Goal: Communication & Community: Ask a question

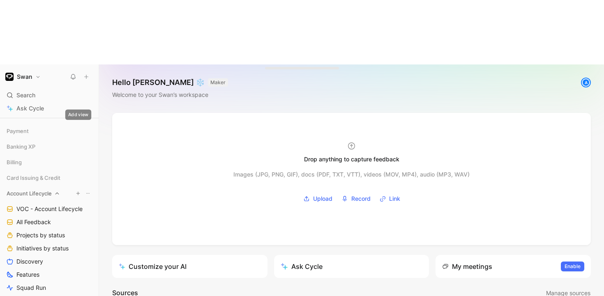
scroll to position [130, 0]
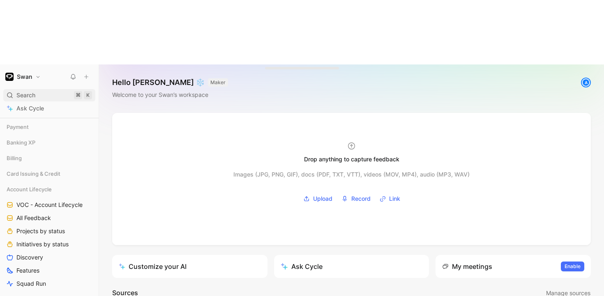
click at [52, 89] on div "Search ⌘ K" at bounding box center [49, 95] width 92 height 12
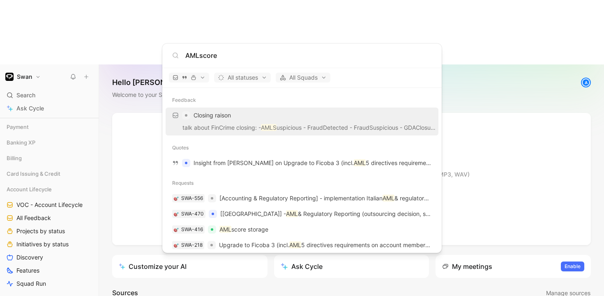
type input "AMLscore"
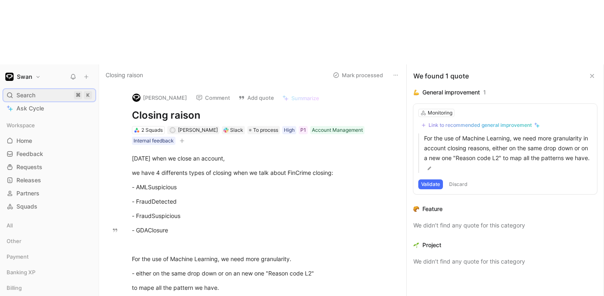
click at [37, 89] on div "Search ⌘ K" at bounding box center [49, 95] width 92 height 12
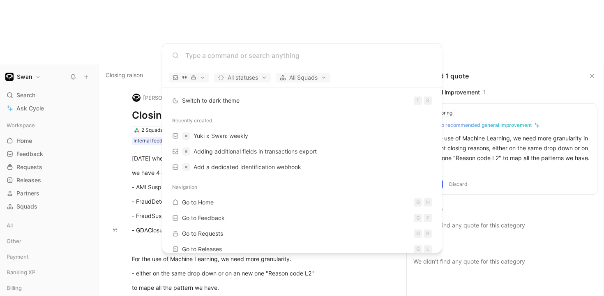
click at [536, 215] on body "Swan Search ⌘ K Ask Cycle Workspace Home G then H Feedback G then F Requests G …" at bounding box center [302, 148] width 604 height 296
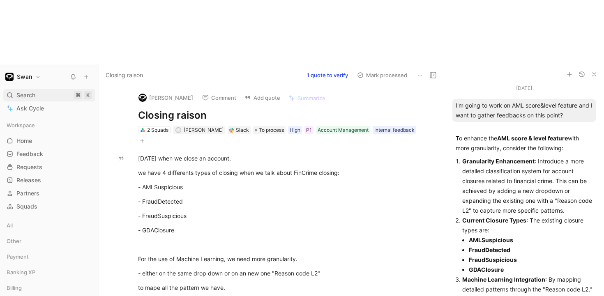
click at [42, 89] on div "Search ⌘ K" at bounding box center [49, 95] width 92 height 12
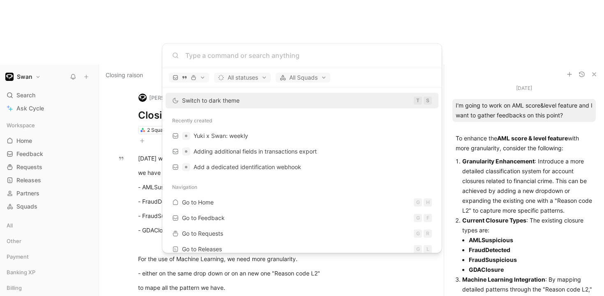
click at [37, 48] on body "Swan Search ⌘ K Ask Cycle Workspace Home G then H Feedback G then F Requests G …" at bounding box center [302, 148] width 604 height 296
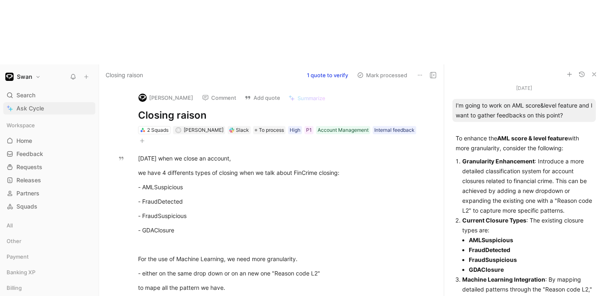
click at [34, 104] on span "Ask Cycle" at bounding box center [30, 109] width 28 height 10
